Goal: Information Seeking & Learning: Check status

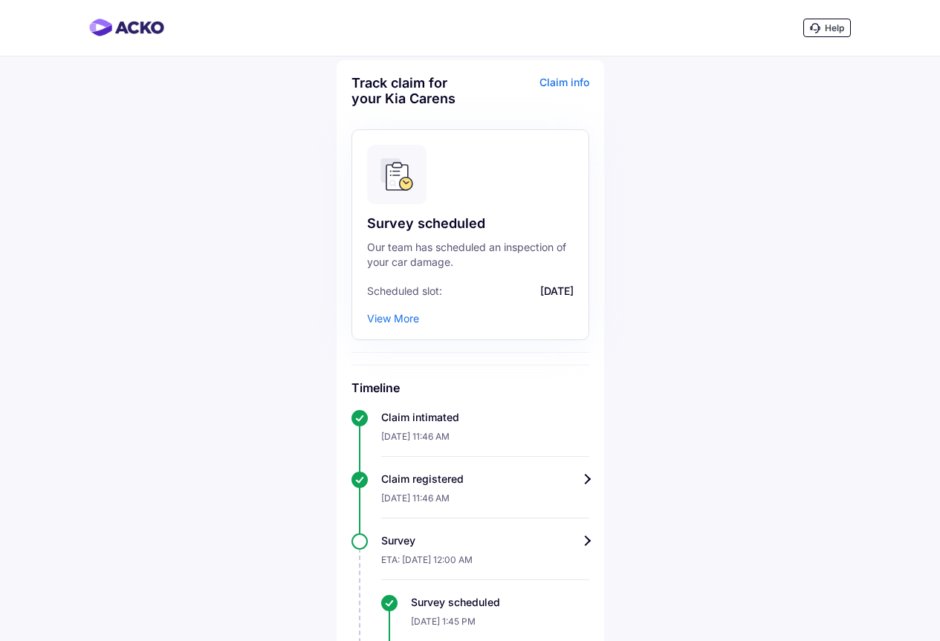
click at [564, 82] on div "Claim info" at bounding box center [531, 96] width 115 height 42
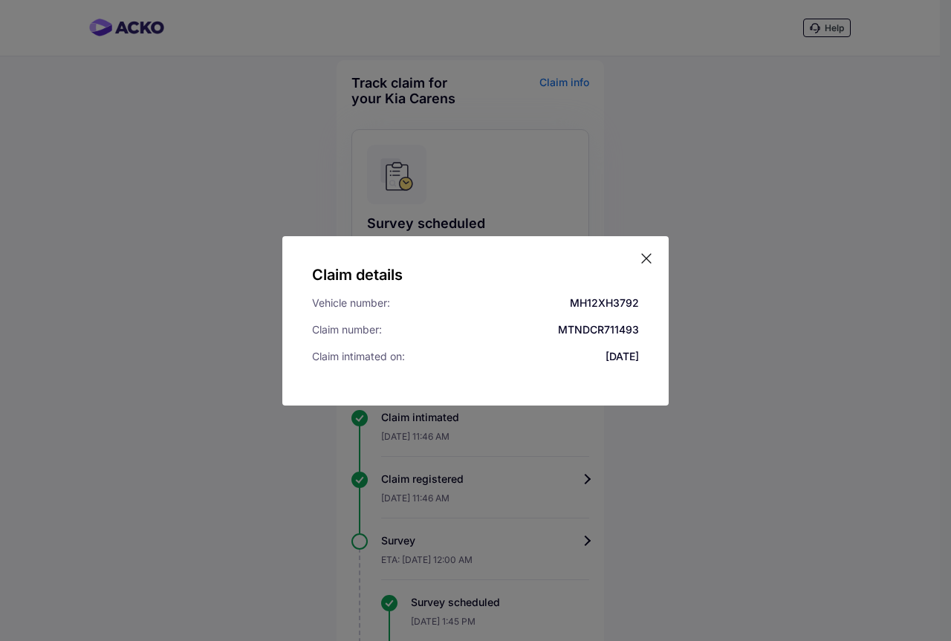
click at [651, 251] on icon at bounding box center [646, 258] width 15 height 15
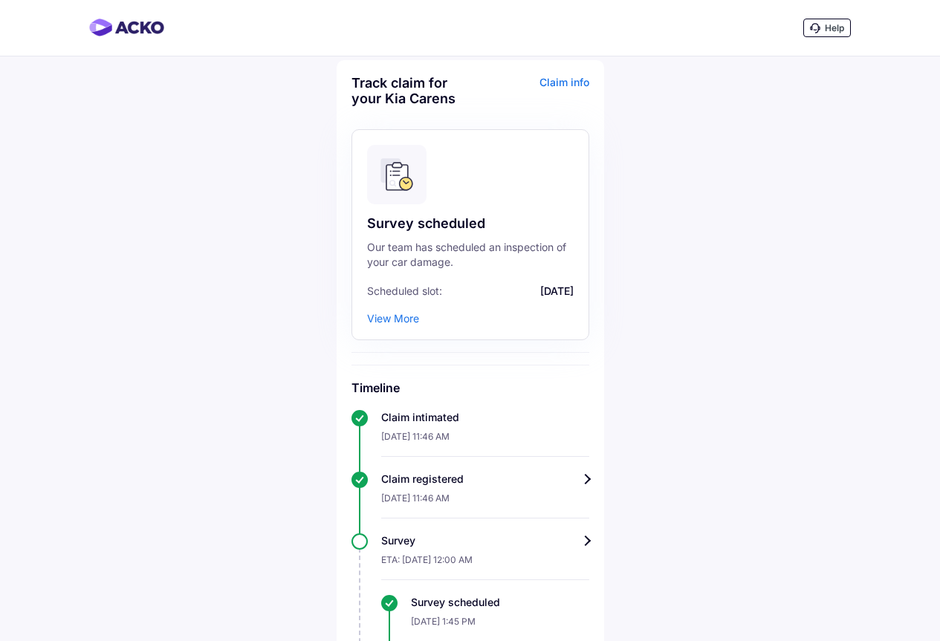
scroll to position [198, 0]
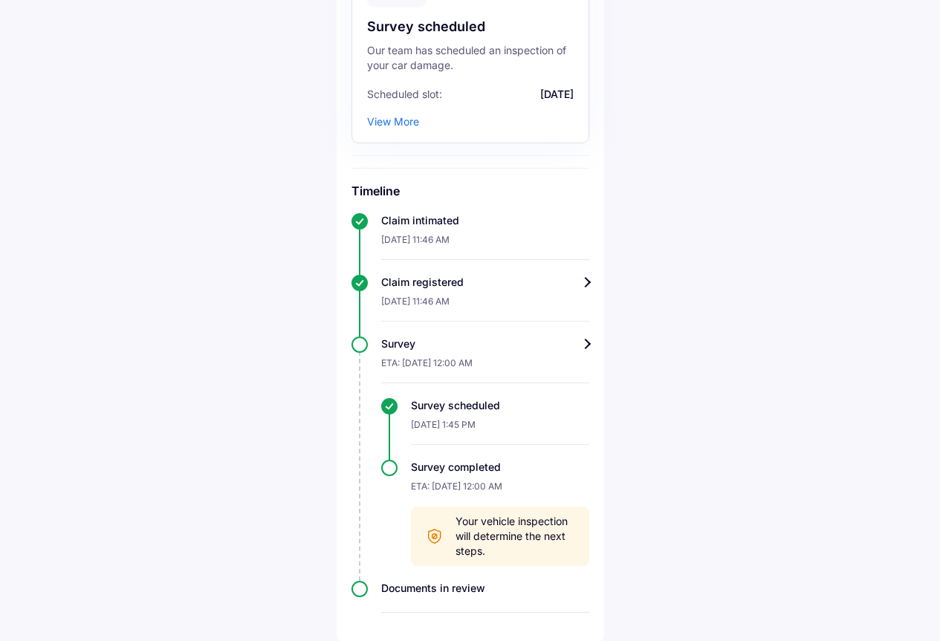
scroll to position [198, 0]
